Goal: Task Accomplishment & Management: Use online tool/utility

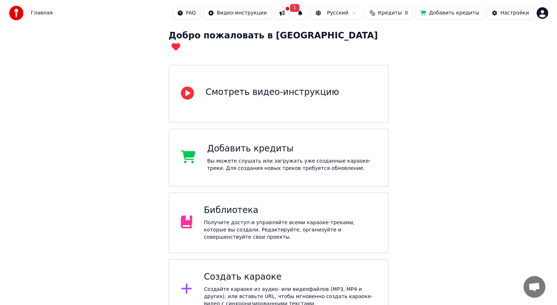
scroll to position [40, 0]
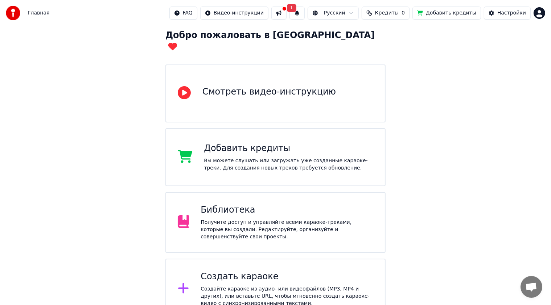
click at [257, 271] on div "Создать караоке Создайте караоке из аудио- или видеофайлов (MP3, MP4 и других),…" at bounding box center [287, 289] width 173 height 36
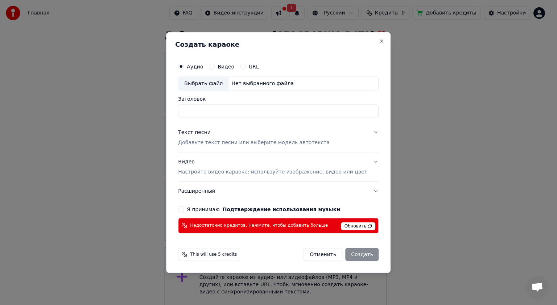
click at [184, 212] on button "Я принимаю Подтверждение использования музыки" at bounding box center [181, 209] width 6 height 6
click at [366, 134] on button "Текст песни Добавьте текст песни или выберите модель автотекста" at bounding box center [278, 137] width 201 height 29
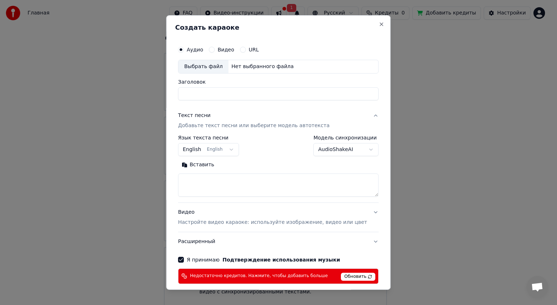
click at [232, 150] on button "English English" at bounding box center [208, 149] width 61 height 13
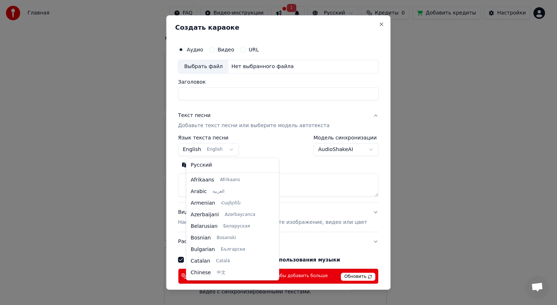
scroll to position [58, 0]
select select "**"
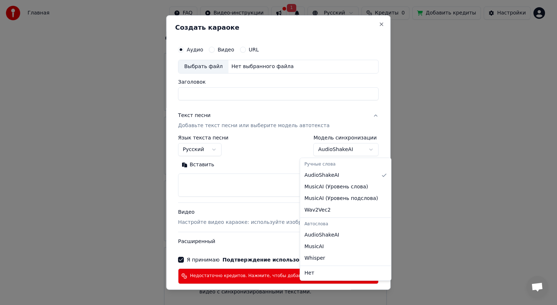
click at [357, 149] on body "Главная FAQ Видео-инструкции 1 Русский Кредиты 0 Добавить кредиты Настройки Доб…" at bounding box center [275, 134] width 551 height 348
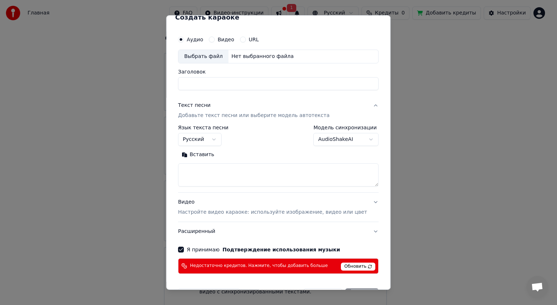
scroll to position [0, 0]
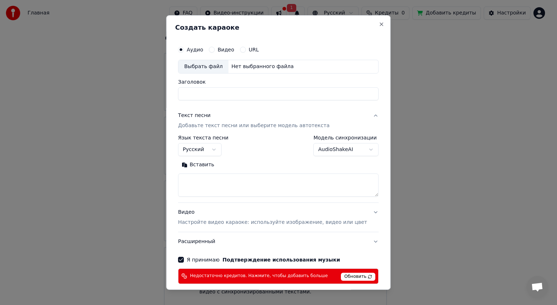
click at [215, 51] on button "Видео" at bounding box center [212, 50] width 6 height 6
click at [191, 51] on div "Аудио" at bounding box center [190, 50] width 25 height 6
drag, startPoint x: 191, startPoint y: 50, endPoint x: 188, endPoint y: 54, distance: 4.4
click at [188, 56] on div "Аудио Видео URL" at bounding box center [278, 49] width 201 height 15
click at [184, 49] on button "Аудио" at bounding box center [181, 50] width 6 height 6
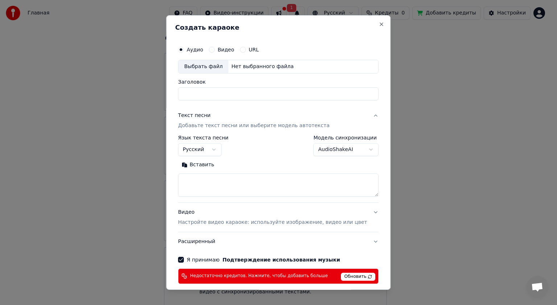
click at [207, 66] on div "Выбрать файл" at bounding box center [203, 66] width 50 height 13
type input "***"
click at [208, 183] on textarea at bounding box center [278, 185] width 201 height 23
click at [209, 166] on button "Вставить" at bounding box center [198, 165] width 40 height 12
type textarea "**********"
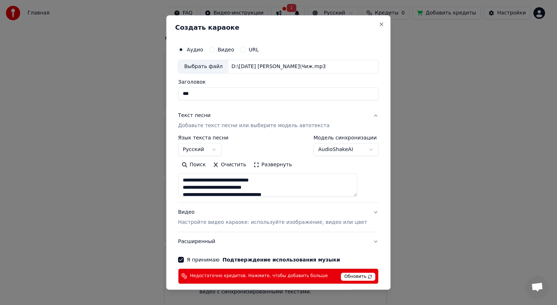
scroll to position [36, 0]
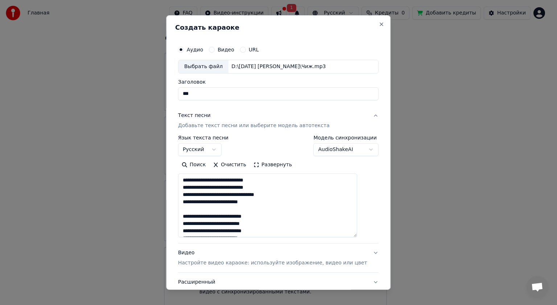
drag, startPoint x: 363, startPoint y: 195, endPoint x: 314, endPoint y: 221, distance: 56.0
click at [357, 231] on textarea "**********" at bounding box center [267, 206] width 179 height 64
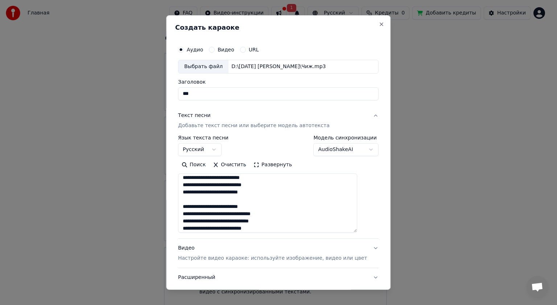
scroll to position [85, 0]
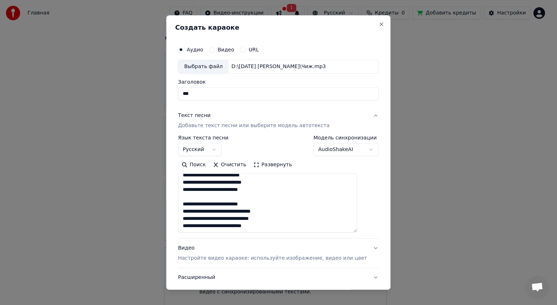
click at [363, 248] on button "Видео Настройте видео караоке: используйте изображение, видео или цвет" at bounding box center [278, 253] width 201 height 29
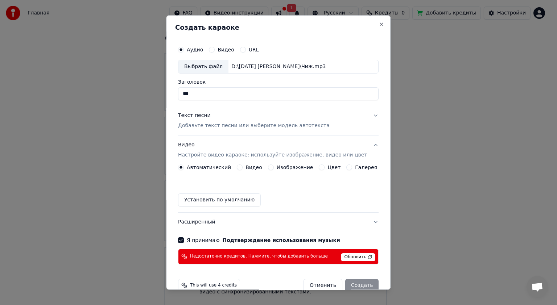
click at [221, 203] on button "Установить по умолчанию" at bounding box center [219, 200] width 83 height 13
click at [241, 156] on p "Настройте видео караоке: используйте изображение, видео или цвет" at bounding box center [272, 155] width 189 height 7
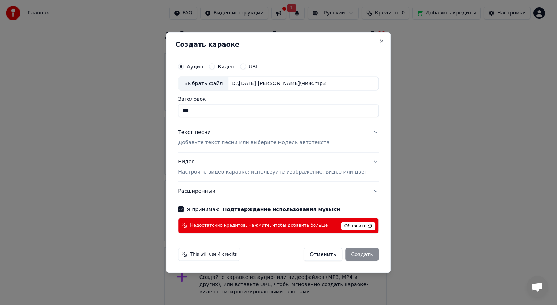
click at [262, 174] on p "Настройте видео караоке: используйте изображение, видео или цвет" at bounding box center [272, 171] width 189 height 7
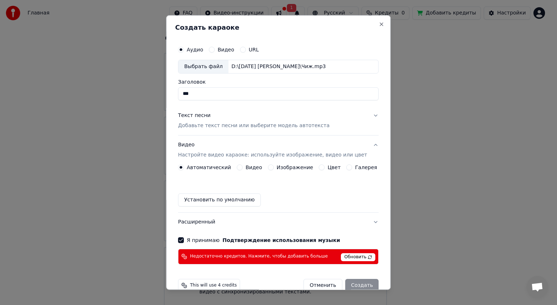
click at [225, 201] on button "Установить по умолчанию" at bounding box center [219, 200] width 83 height 13
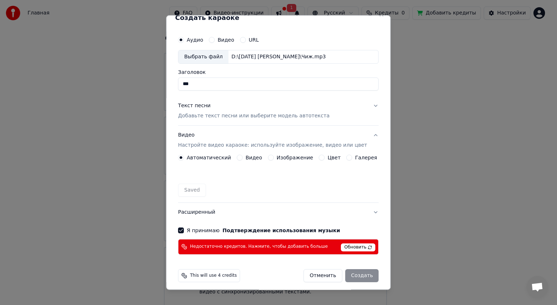
scroll to position [14, 0]
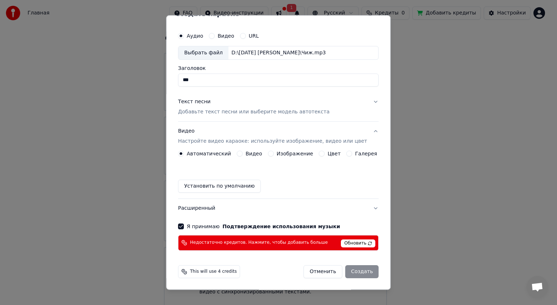
click at [353, 273] on div "Отменить Создать" at bounding box center [341, 271] width 75 height 13
click at [358, 211] on button "Расширенный" at bounding box center [278, 208] width 201 height 19
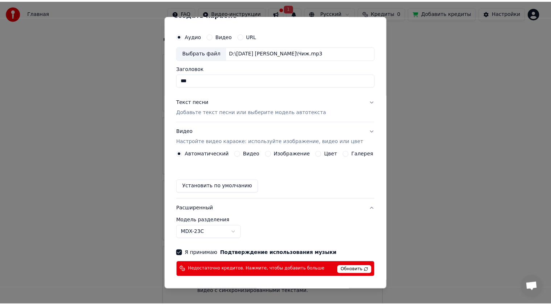
scroll to position [0, 0]
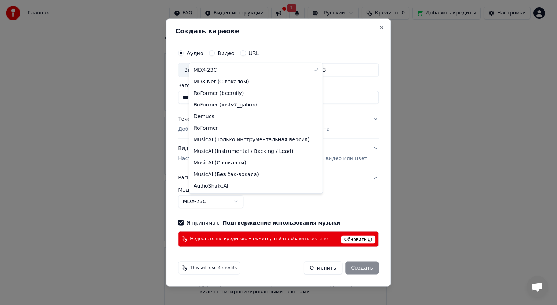
click at [246, 201] on body "Главная FAQ Видео-инструкции 1 Русский Кредиты 0 Добавить кредиты Настройки Доб…" at bounding box center [275, 134] width 551 height 348
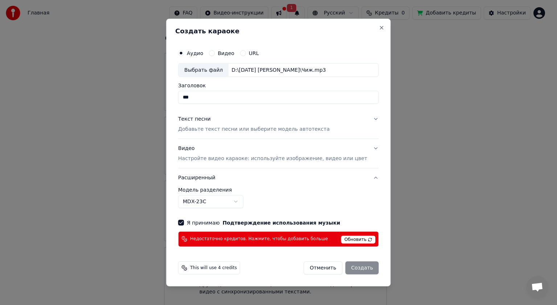
click at [339, 189] on body "Главная FAQ Видео-инструкции 1 Русский Кредиты 0 Добавить кредиты Настройки Доб…" at bounding box center [275, 134] width 551 height 348
click at [355, 265] on div "Отменить Создать" at bounding box center [341, 267] width 75 height 13
click at [352, 269] on div "Отменить Создать" at bounding box center [341, 267] width 75 height 13
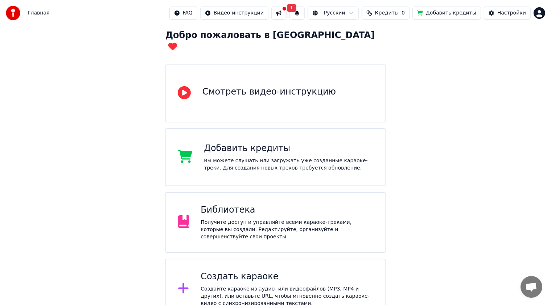
click at [448, 14] on button "Добавить кредиты" at bounding box center [446, 13] width 69 height 13
click at [269, 286] on div "Создайте караоке из аудио- или видеофайлов (MP3, MP4 и других), или вставьте UR…" at bounding box center [287, 297] width 173 height 22
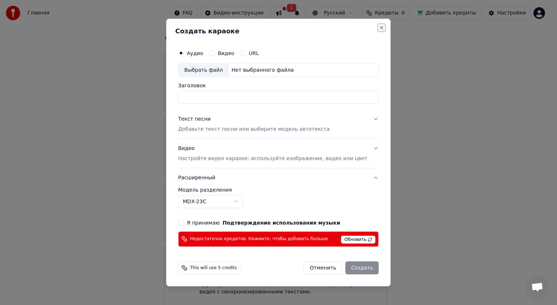
click at [379, 28] on button "Close" at bounding box center [382, 28] width 6 height 6
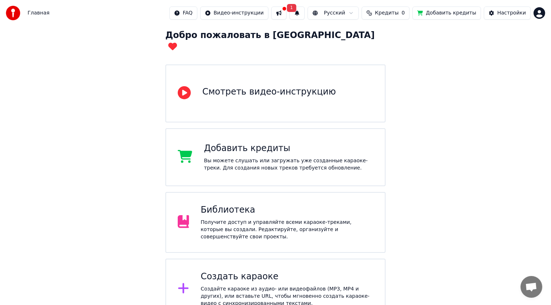
click at [279, 207] on div "Библиотека Получите доступ и управляйте всеми караоке-треками, которые вы созда…" at bounding box center [287, 223] width 173 height 36
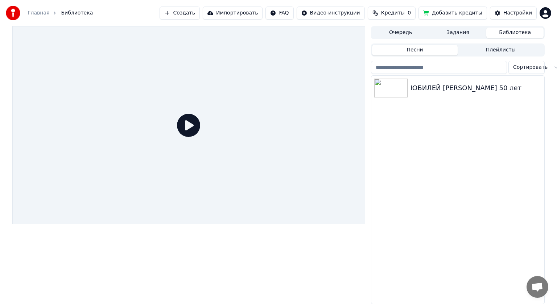
click at [180, 13] on button "Создать" at bounding box center [180, 13] width 40 height 13
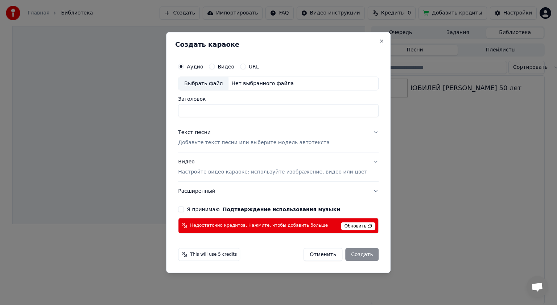
click at [184, 210] on button "Я принимаю Подтверждение использования музыки" at bounding box center [181, 209] width 6 height 6
click at [225, 257] on span "This will use 5 credits" at bounding box center [213, 255] width 47 height 6
click at [207, 256] on span "This will use 5 credits" at bounding box center [213, 255] width 47 height 6
click at [379, 41] on button "Close" at bounding box center [382, 41] width 6 height 6
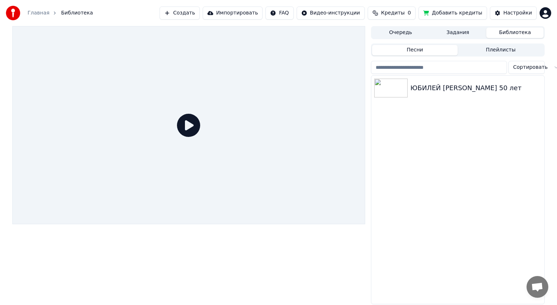
click at [30, 12] on link "Главная" at bounding box center [39, 12] width 22 height 7
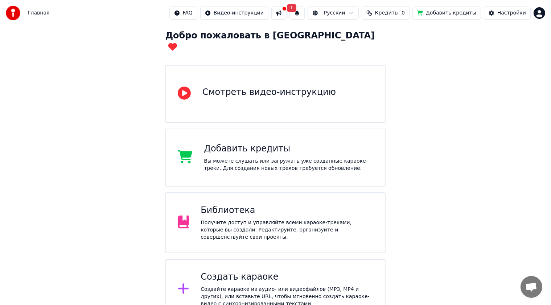
scroll to position [40, 0]
click at [296, 15] on button "1" at bounding box center [296, 13] width 15 height 13
click at [274, 15] on button at bounding box center [278, 13] width 15 height 13
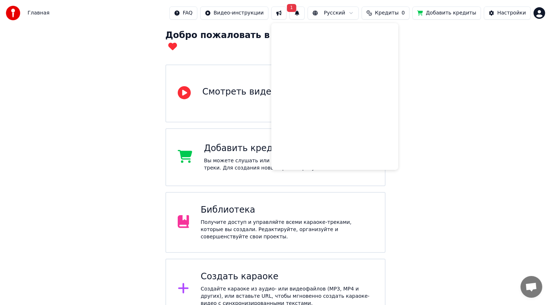
click at [301, 16] on button "1" at bounding box center [296, 13] width 15 height 13
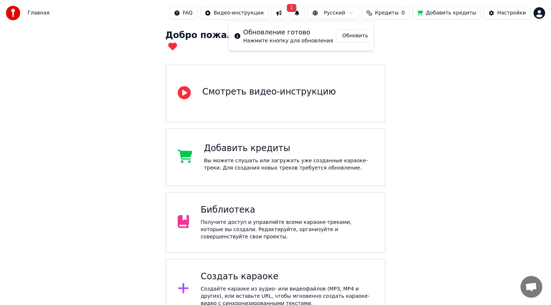
click at [347, 35] on button "Обновить" at bounding box center [355, 35] width 38 height 13
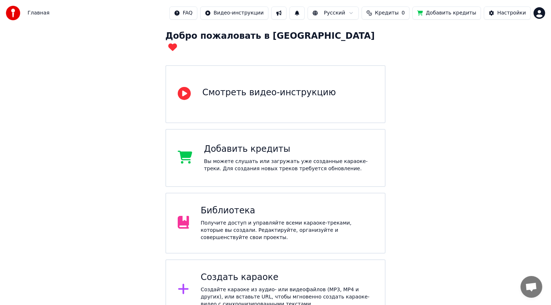
scroll to position [40, 0]
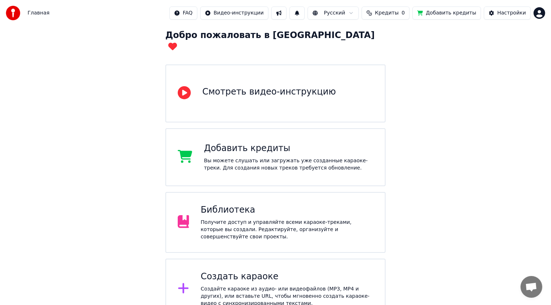
click at [278, 144] on div "Добавить кредиты Вы можете слушать или загружать уже созданные караоке-треки. Д…" at bounding box center [288, 157] width 169 height 29
